Goal: Task Accomplishment & Management: Use online tool/utility

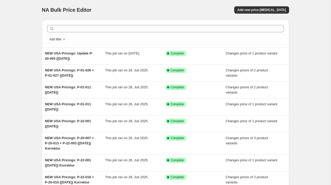
click at [25, 44] on div "NA Bulk Price Editor. This page is ready NA Bulk Price Editor Add new price [ME…" at bounding box center [165, 136] width 331 height 273
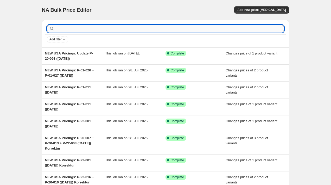
click at [72, 28] on input "text" at bounding box center [169, 28] width 229 height 7
type input "sale"
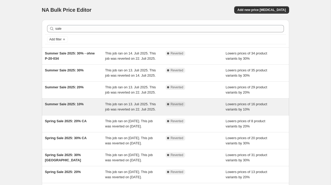
click at [67, 112] on div "Summer Sale 2025: 10%" at bounding box center [75, 107] width 60 height 10
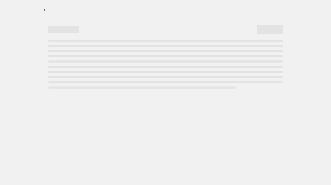
select select "percentage"
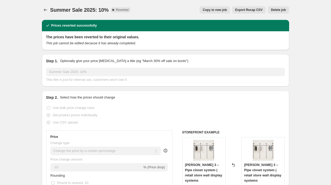
click at [204, 10] on span "Copy to new job" at bounding box center [215, 10] width 24 height 4
select select "percentage"
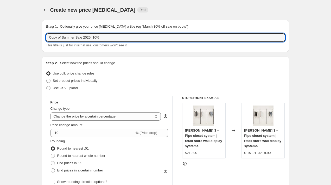
drag, startPoint x: 58, startPoint y: 37, endPoint x: -1, endPoint y: 33, distance: 59.2
click at [0, 33] on html "Home Settings Plans Skip to content Create new price [MEDICAL_DATA]. This page …" at bounding box center [165, 92] width 331 height 185
type input "End of Summer Sale 2025: 10%"
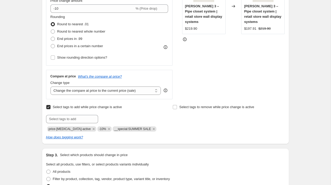
scroll to position [125, 0]
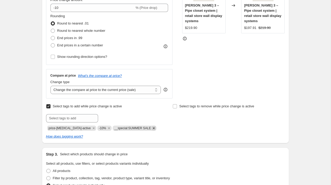
click at [151, 128] on icon "Remove __special:SUMMER SALE" at bounding box center [153, 128] width 5 height 5
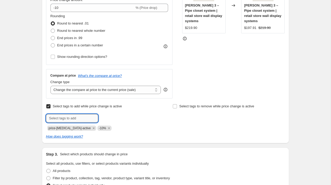
click at [87, 120] on input "text" at bounding box center [72, 118] width 52 height 8
paste input "__special:END OF SUMMER"
type input "__special:END OF SUMMER"
click at [107, 118] on b "Add" at bounding box center [106, 118] width 6 height 4
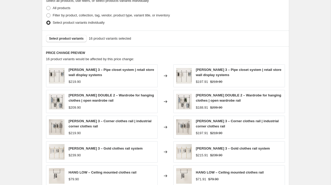
scroll to position [306, 0]
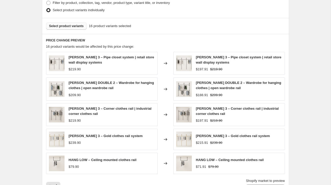
click at [58, 24] on span "Select product variants" at bounding box center [66, 26] width 35 height 4
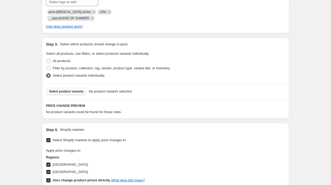
scroll to position [239, 0]
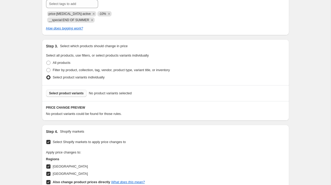
click at [64, 91] on span "Select product variants" at bounding box center [66, 93] width 35 height 4
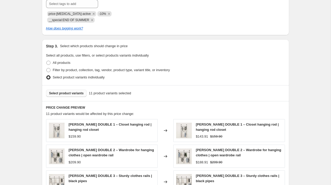
click at [28, 76] on div "Create new price [MEDICAL_DATA]. This page is ready Create new price [MEDICAL_D…" at bounding box center [165, 93] width 331 height 664
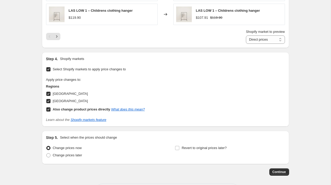
scroll to position [471, 0]
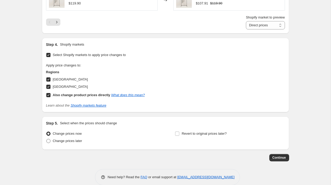
click at [47, 139] on span at bounding box center [48, 141] width 4 height 4
click at [47, 139] on input "Change prices later" at bounding box center [46, 139] width 0 height 0
radio input "true"
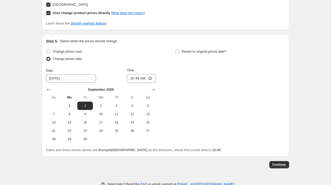
scroll to position [556, 0]
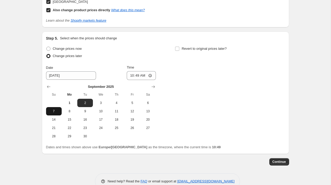
click at [53, 109] on span "7" at bounding box center [53, 111] width 11 height 4
type input "[DATE]"
click at [150, 71] on input "10:49" at bounding box center [141, 75] width 29 height 9
type input "23:55"
click at [177, 47] on input "Revert to original prices later?" at bounding box center [177, 49] width 4 height 4
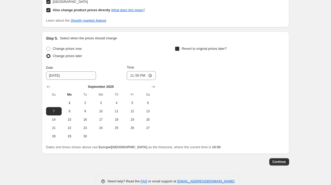
checkbox input "true"
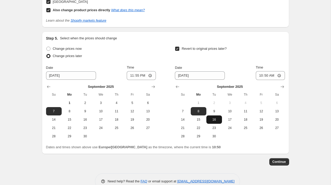
click at [212, 115] on button "16" at bounding box center [214, 119] width 16 height 8
type input "[DATE]"
click at [277, 71] on input "10:50" at bounding box center [270, 75] width 29 height 9
type input "00:05"
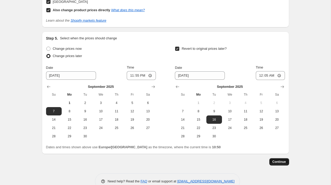
click at [276, 160] on span "Continue" at bounding box center [280, 162] width 14 height 4
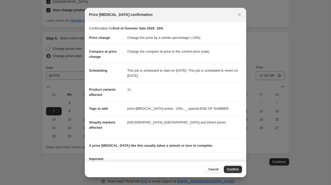
click at [233, 168] on span "Confirm" at bounding box center [233, 169] width 12 height 4
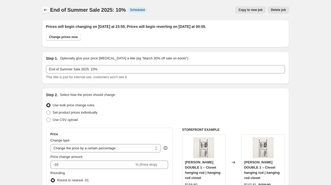
click at [46, 11] on icon "Price change jobs" at bounding box center [45, 9] width 5 height 5
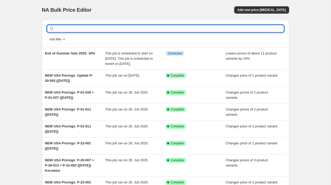
click at [192, 26] on input "text" at bounding box center [169, 28] width 229 height 7
type input "summer sale"
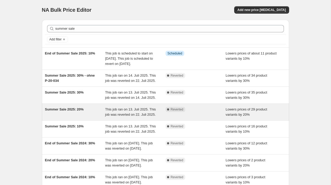
click at [88, 117] on div "Summer Sale 2025: 20%" at bounding box center [75, 112] width 60 height 10
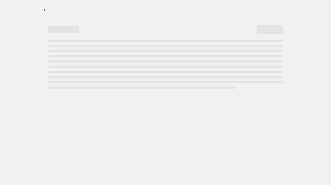
select select "percentage"
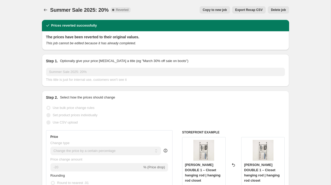
click at [219, 8] on span "Copy to new job" at bounding box center [215, 10] width 24 height 4
select select "percentage"
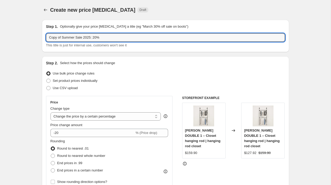
drag, startPoint x: 57, startPoint y: 38, endPoint x: 38, endPoint y: 37, distance: 19.0
type input "End of Summer Sale 2025: 20%"
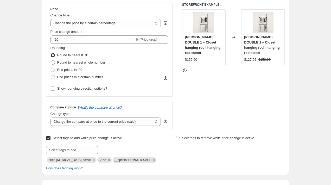
scroll to position [96, 0]
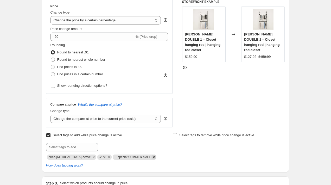
click at [152, 157] on icon "Remove __special:SUMMER SALE" at bounding box center [153, 157] width 5 height 5
click at [67, 149] on input "text" at bounding box center [72, 147] width 52 height 8
paste input "__special:END OF SUMMER"
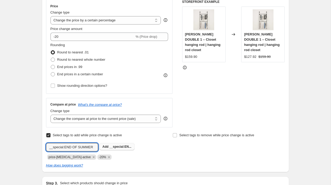
type input "__special:END OF SUMMER"
click at [109, 144] on span "Add __special:EN..." at bounding box center [117, 146] width 29 height 4
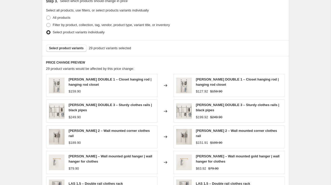
scroll to position [294, 0]
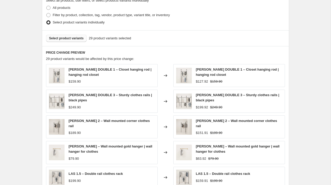
click at [67, 36] on span "Select product variants" at bounding box center [66, 38] width 35 height 4
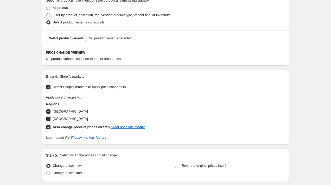
click at [77, 36] on span "Select product variants" at bounding box center [66, 38] width 35 height 4
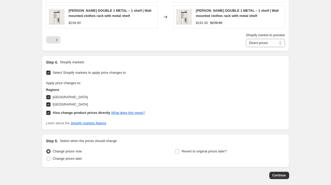
scroll to position [455, 0]
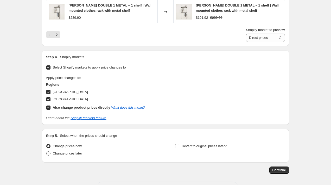
click at [47, 151] on span at bounding box center [48, 153] width 4 height 4
click at [47, 151] on input "Change prices later" at bounding box center [46, 151] width 0 height 0
radio input "true"
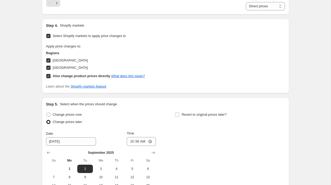
scroll to position [559, 0]
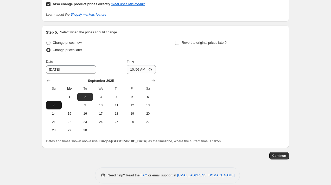
click at [56, 101] on button "7" at bounding box center [54, 105] width 16 height 8
type input "[DATE]"
click at [149, 65] on input "10:56" at bounding box center [141, 69] width 29 height 9
type input "23:57"
click at [177, 41] on input "Revert to original prices later?" at bounding box center [177, 43] width 4 height 4
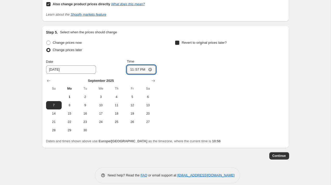
checkbox input "true"
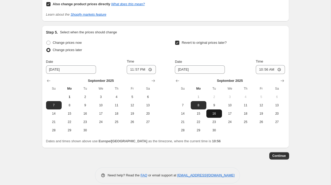
click at [218, 109] on button "16" at bounding box center [214, 113] width 16 height 8
type input "[DATE]"
click at [279, 65] on input "10:56" at bounding box center [270, 69] width 29 height 9
type input "00:03"
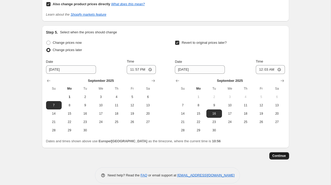
click at [278, 154] on span "Continue" at bounding box center [280, 156] width 14 height 4
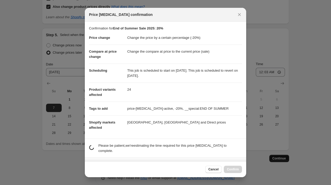
scroll to position [0, 0]
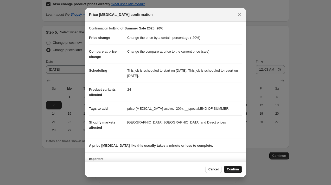
click at [230, 171] on span "Confirm" at bounding box center [233, 169] width 12 height 4
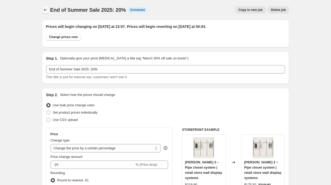
click at [47, 9] on icon "Price change jobs" at bounding box center [45, 9] width 5 height 5
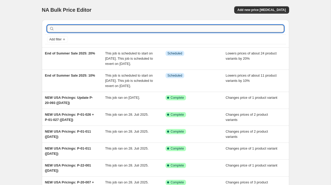
click at [189, 29] on input "text" at bounding box center [169, 28] width 229 height 7
type input "summer sale"
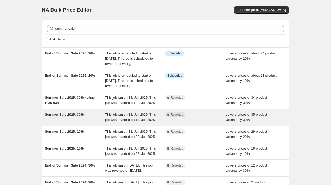
click at [79, 116] on span "Summer Sale 2025: 30%" at bounding box center [64, 114] width 39 height 4
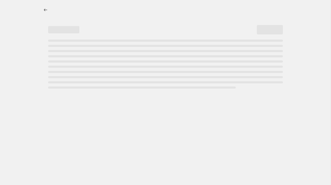
select select "percentage"
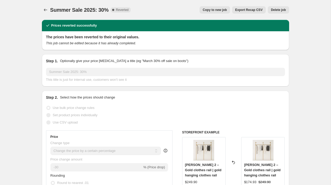
click at [211, 13] on button "Copy to new job" at bounding box center [215, 9] width 30 height 7
select select "percentage"
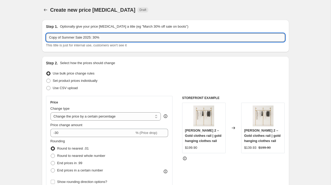
click at [50, 37] on input "Copy of Summer Sale 2025: 30%" at bounding box center [165, 37] width 239 height 8
type input "End of Summer Sale 2025: 30%"
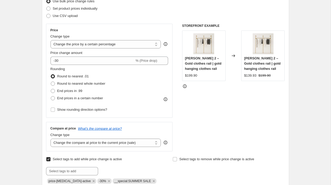
scroll to position [85, 0]
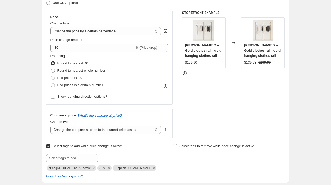
click at [152, 169] on span "__special:SUMMER SALE" at bounding box center [135, 167] width 44 height 5
click at [151, 169] on icon "Remove __special:SUMMER SALE" at bounding box center [153, 168] width 5 height 5
click at [75, 155] on input "text" at bounding box center [72, 158] width 52 height 8
paste input "__special:END OF SUMMER"
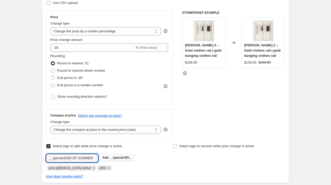
type input "__special:END OF SUMMER"
click at [104, 155] on span "Add __special:EN..." at bounding box center [117, 157] width 29 height 4
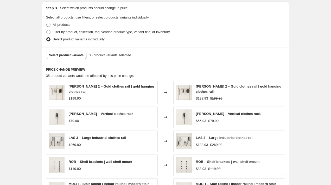
scroll to position [286, 0]
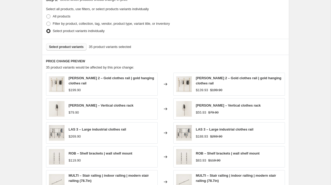
click at [65, 43] on button "Select product variants" at bounding box center [66, 46] width 41 height 7
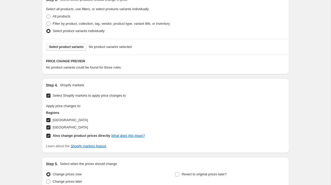
click at [81, 43] on button "Select product variants" at bounding box center [66, 46] width 41 height 7
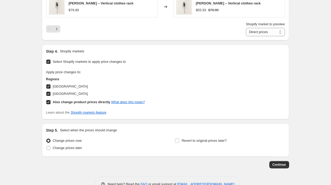
scroll to position [461, 0]
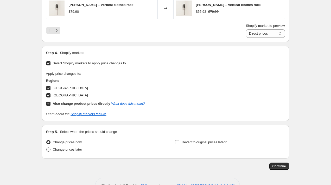
click at [49, 147] on span at bounding box center [48, 149] width 4 height 4
click at [47, 147] on input "Change prices later" at bounding box center [46, 147] width 0 height 0
radio input "true"
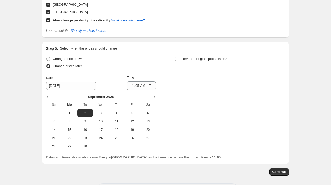
scroll to position [557, 0]
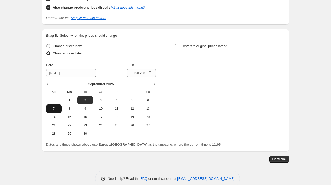
click at [53, 104] on button "7" at bounding box center [54, 108] width 16 height 8
type input "[DATE]"
click at [150, 68] on input "11:05" at bounding box center [141, 72] width 29 height 9
type input "23:59"
click at [177, 44] on input "Revert to original prices later?" at bounding box center [177, 46] width 4 height 4
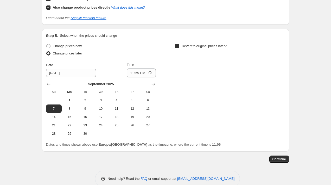
checkbox input "true"
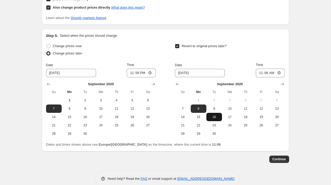
click at [216, 115] on span "16" at bounding box center [213, 117] width 11 height 4
type input "[DATE]"
click at [279, 68] on input "11:06" at bounding box center [270, 72] width 29 height 9
type input "00:01"
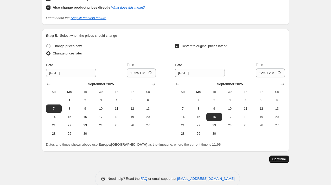
click at [268, 155] on div "Continue" at bounding box center [165, 158] width 247 height 7
click at [281, 155] on button "Continue" at bounding box center [279, 158] width 20 height 7
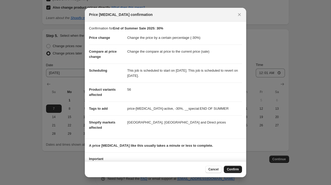
click at [229, 168] on span "Confirm" at bounding box center [233, 169] width 12 height 4
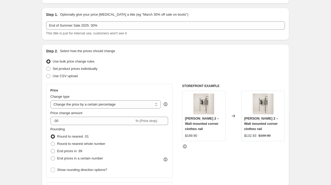
scroll to position [44, 0]
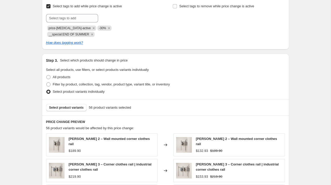
scroll to position [0, 0]
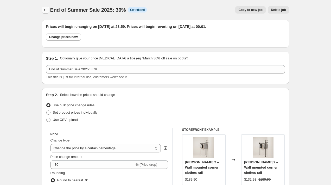
click at [45, 8] on icon "Price change jobs" at bounding box center [45, 9] width 5 height 5
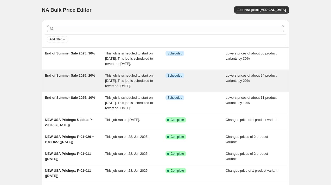
click at [72, 88] on div "End of Summer Sale 2025: 20%" at bounding box center [75, 81] width 60 height 16
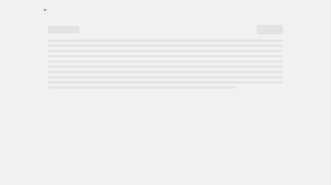
select select "percentage"
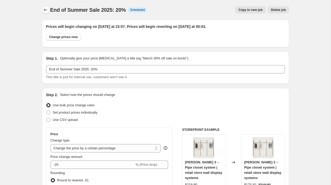
click at [45, 9] on icon "Price change jobs" at bounding box center [45, 9] width 5 height 5
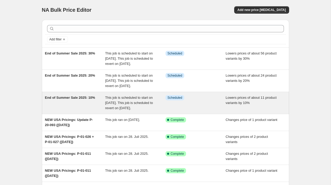
click at [65, 111] on div "End of Summer Sale 2025: 10%" at bounding box center [75, 103] width 60 height 16
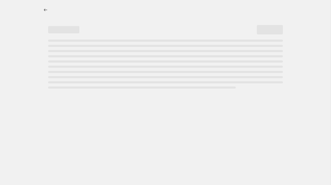
select select "percentage"
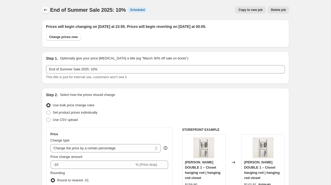
click at [46, 7] on button "Price change jobs" at bounding box center [45, 9] width 7 height 7
